Goal: Task Accomplishment & Management: Use online tool/utility

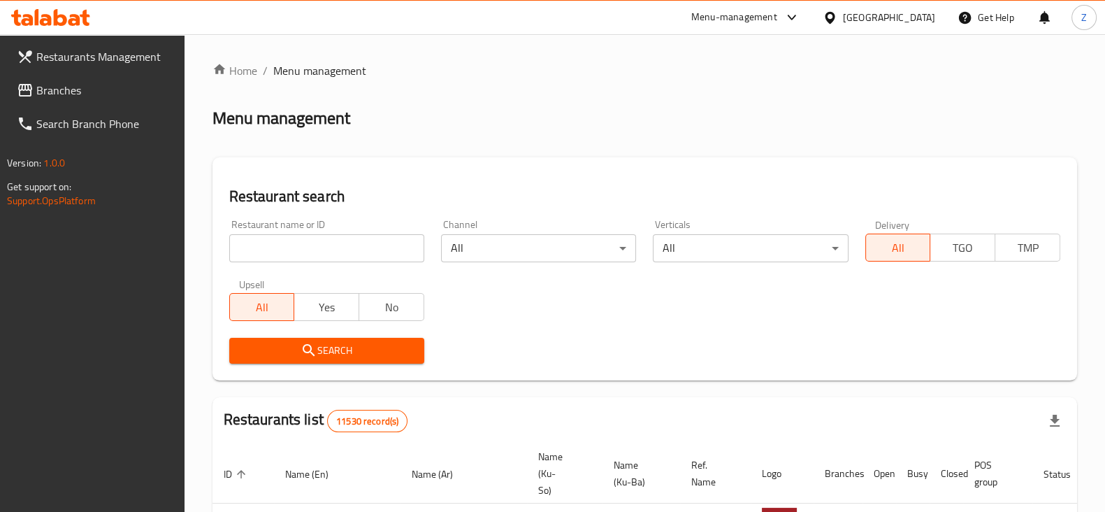
click at [367, 260] on input "search" at bounding box center [326, 248] width 195 height 28
type input "Chicken Patata"
click button "Search" at bounding box center [326, 351] width 195 height 26
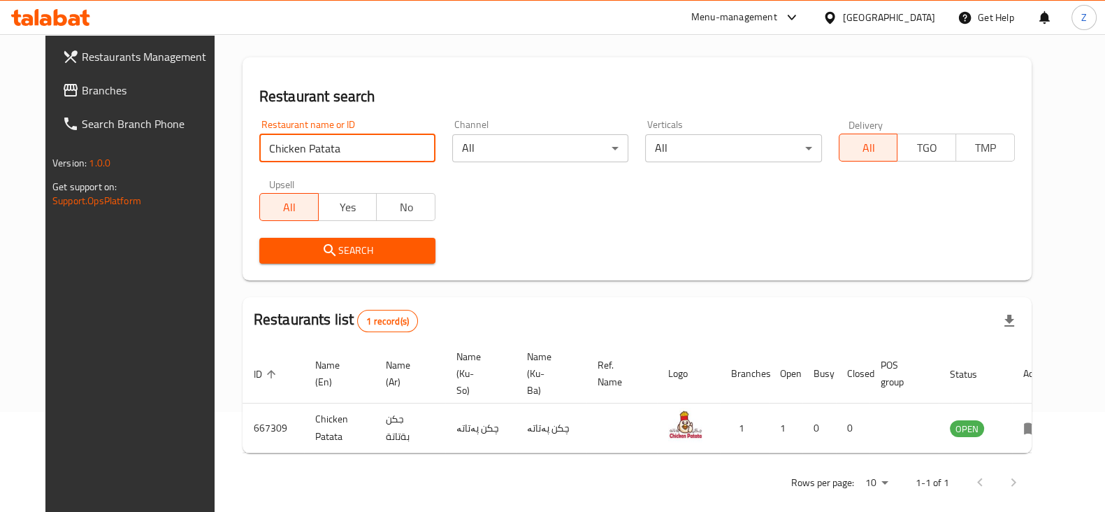
scroll to position [101, 0]
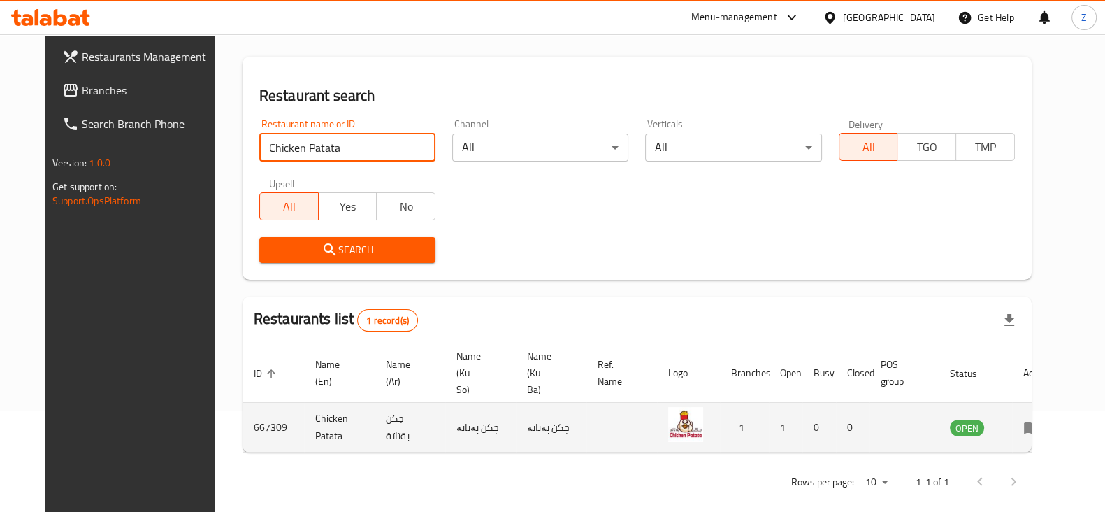
click at [1049, 419] on td "enhanced table" at bounding box center [1036, 428] width 48 height 50
click at [1040, 419] on icon "enhanced table" at bounding box center [1032, 427] width 17 height 17
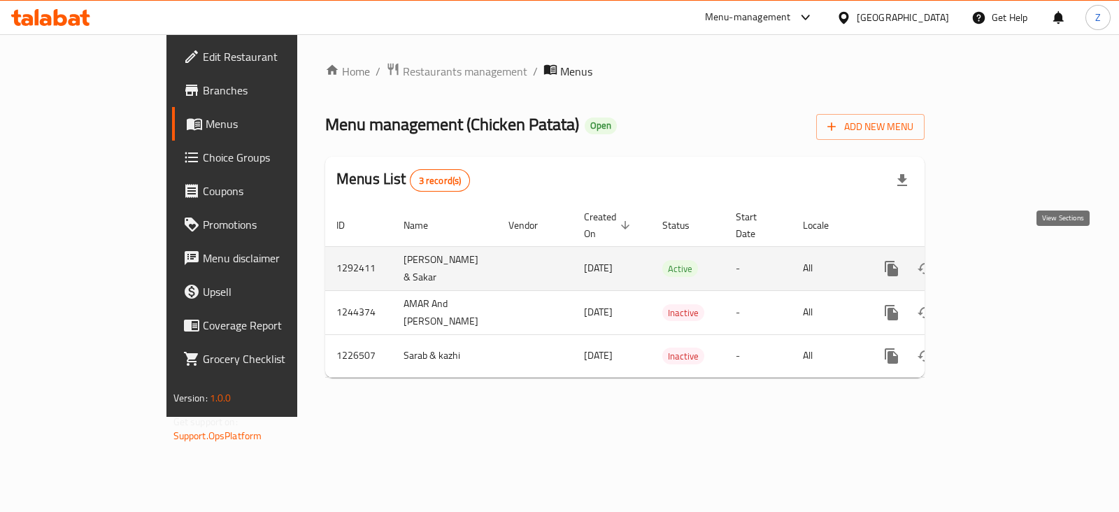
click at [1001, 260] on icon "enhanced table" at bounding box center [992, 268] width 17 height 17
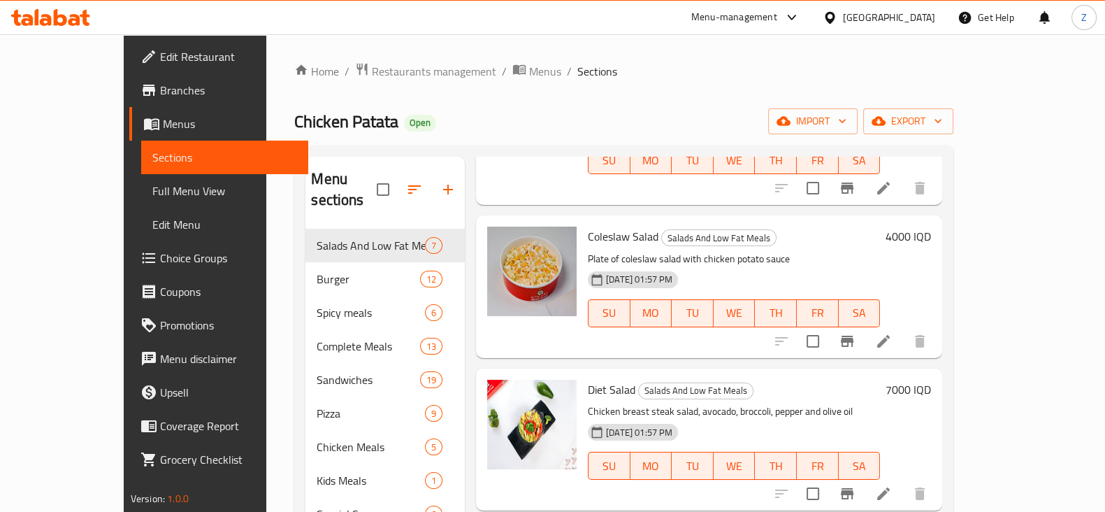
scroll to position [577, 0]
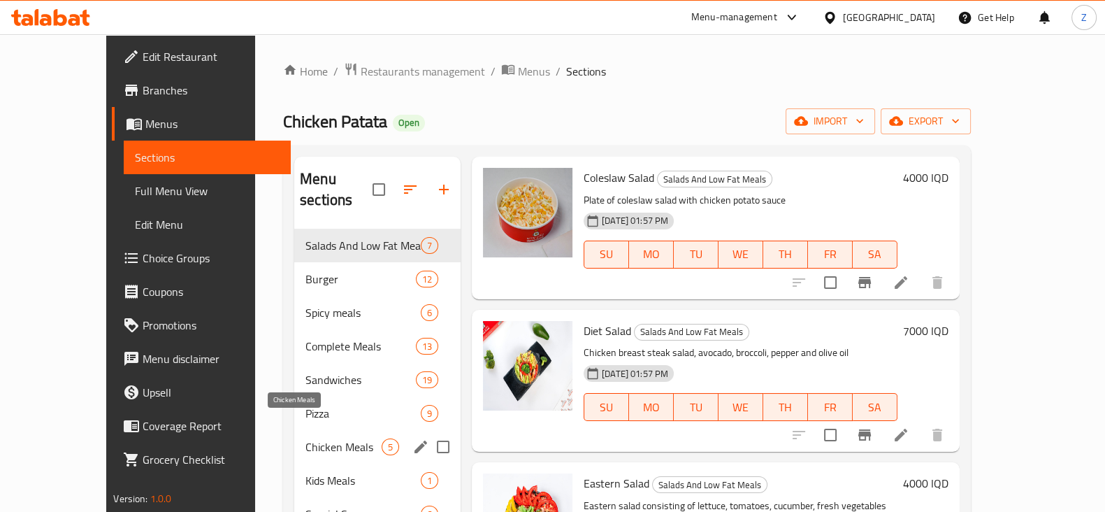
click at [308, 438] on span "Chicken Meals" at bounding box center [344, 446] width 76 height 17
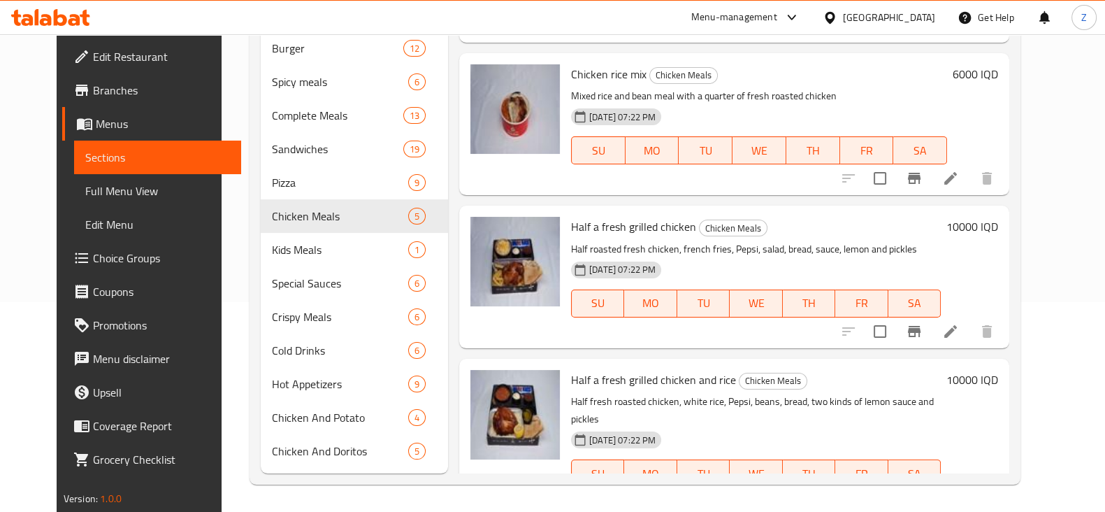
scroll to position [289, 0]
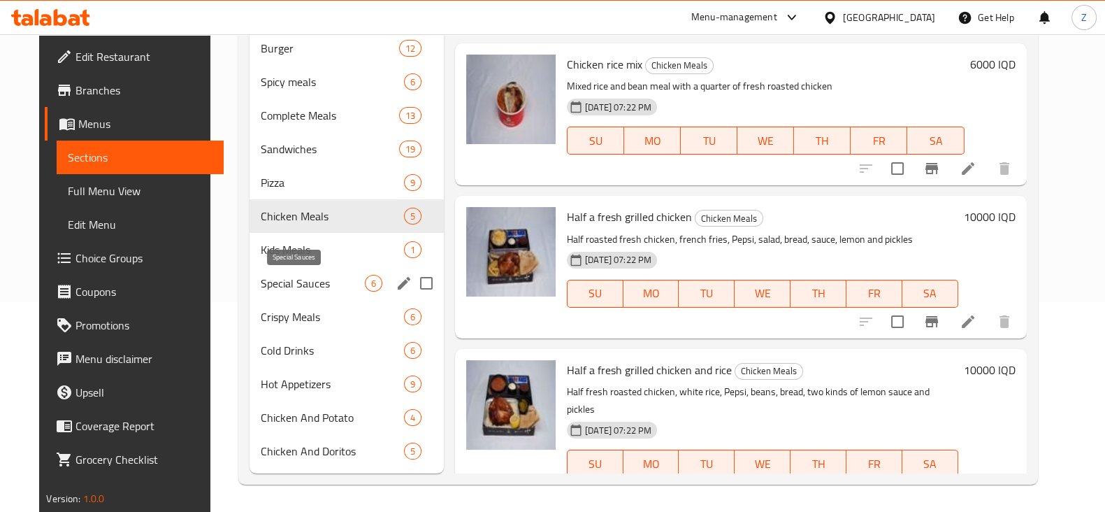
click at [310, 275] on span "Special Sauces" at bounding box center [313, 283] width 104 height 17
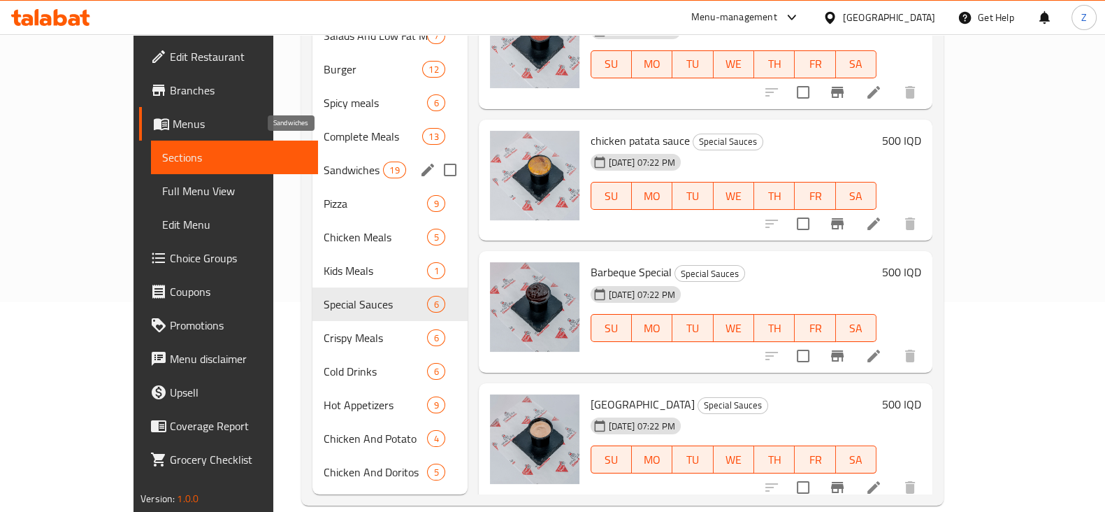
click at [324, 162] on span "Sandwiches" at bounding box center [353, 170] width 59 height 17
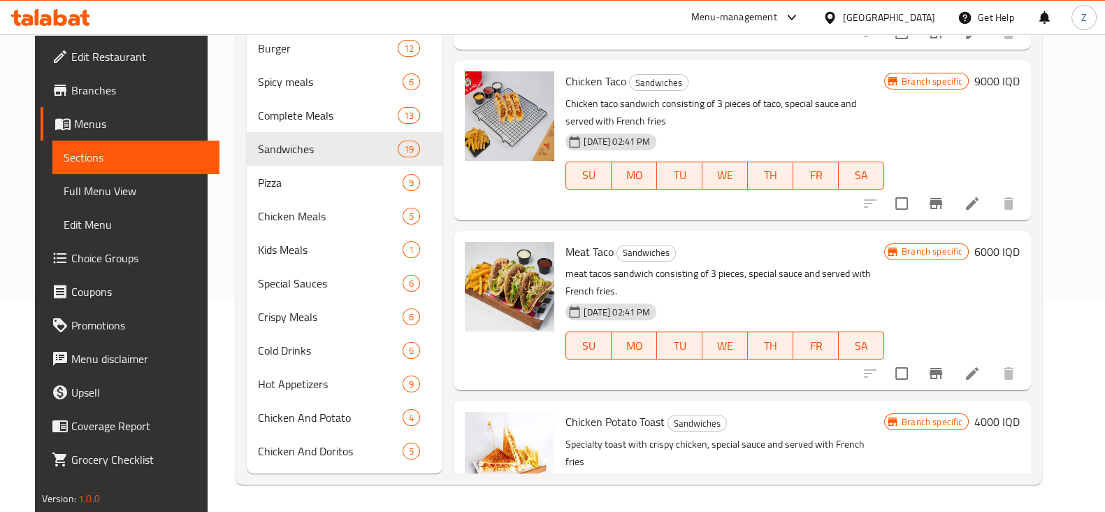
scroll to position [210, 0]
